Goal: Task Accomplishment & Management: Use online tool/utility

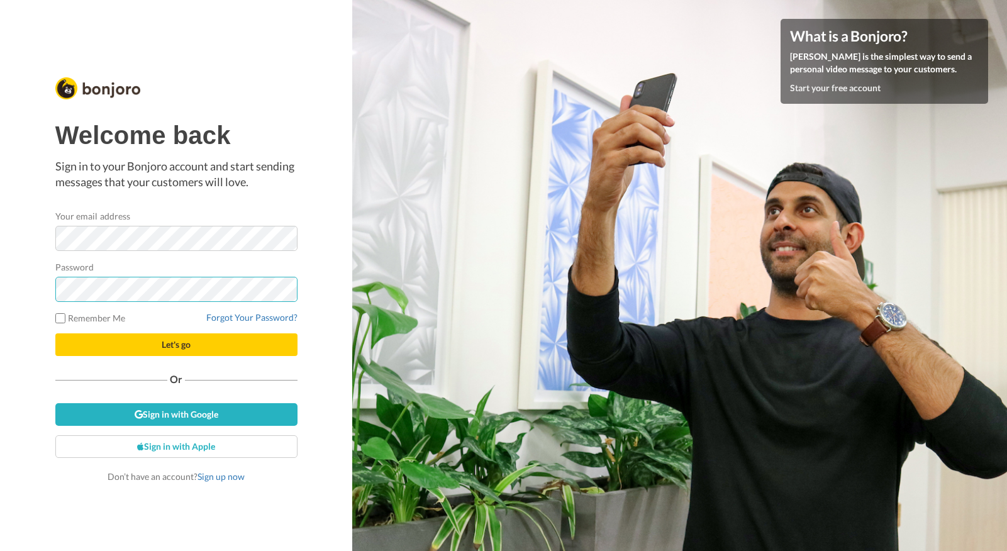
click at [55, 333] on button "Let's go" at bounding box center [176, 344] width 242 height 23
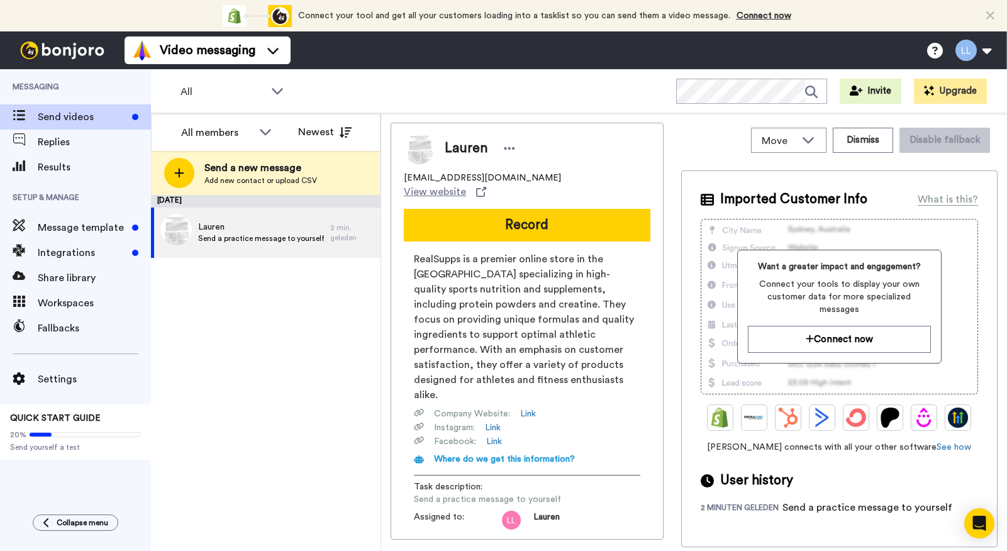
click at [286, 336] on div "[DATE] [PERSON_NAME] a practice message to yourself 2 min. geleden" at bounding box center [266, 373] width 230 height 356
click at [286, 343] on div "[DATE] [PERSON_NAME] a practice message to yourself 2 min. geleden" at bounding box center [266, 373] width 230 height 356
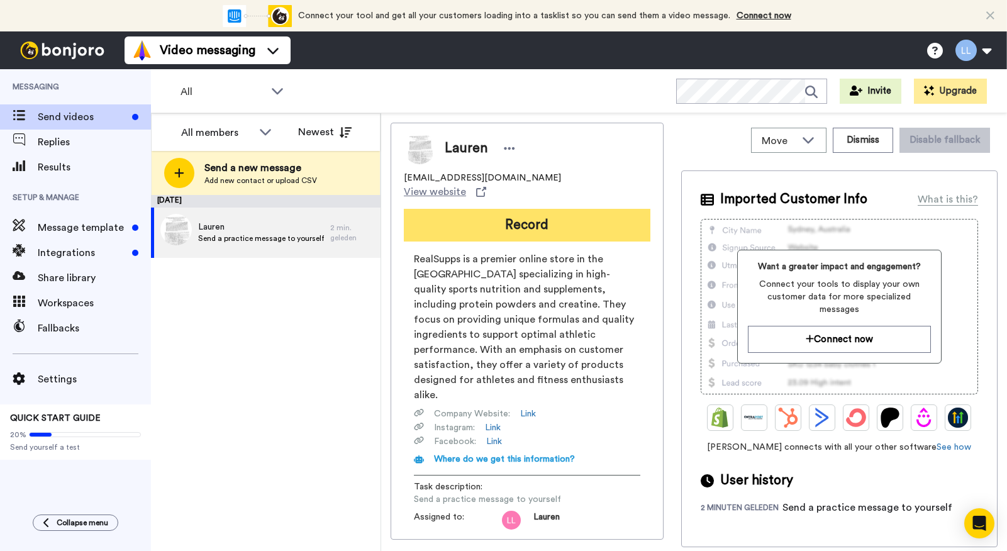
click at [530, 213] on button "Record" at bounding box center [527, 225] width 247 height 33
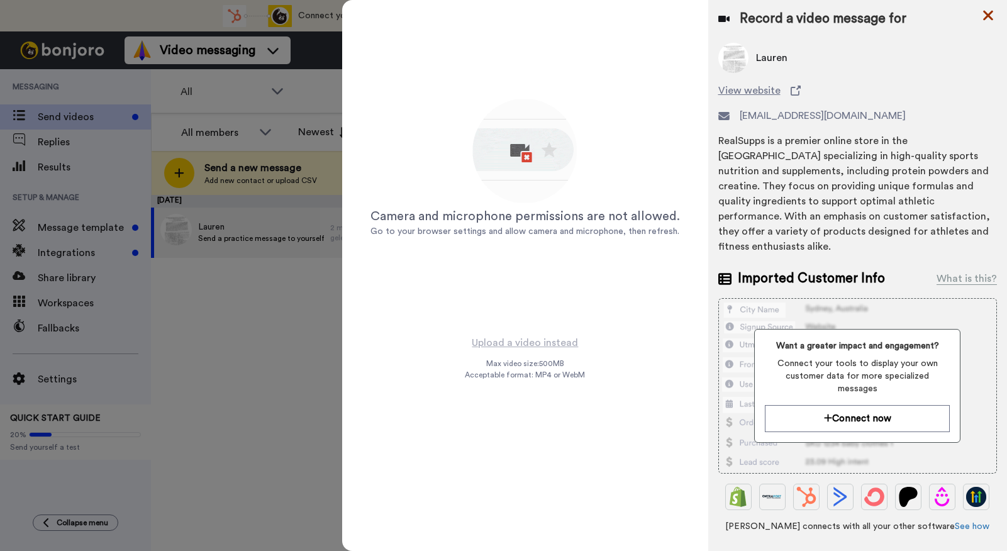
click at [986, 12] on icon at bounding box center [988, 16] width 10 height 10
